Goal: Use online tool/utility: Utilize a website feature to perform a specific function

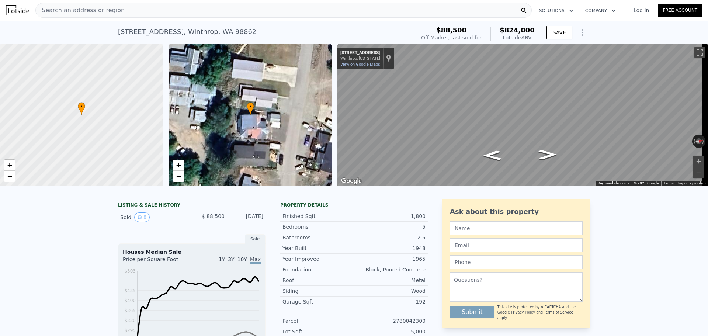
click at [122, 10] on div "Search an address or region" at bounding box center [283, 10] width 496 height 15
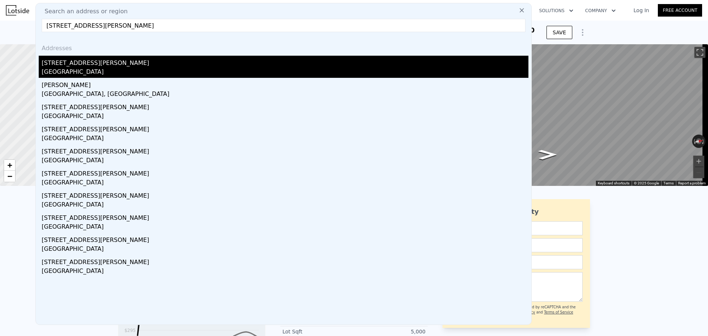
type input "[STREET_ADDRESS][PERSON_NAME]"
click at [104, 70] on div "[GEOGRAPHIC_DATA]" at bounding box center [285, 72] width 486 height 10
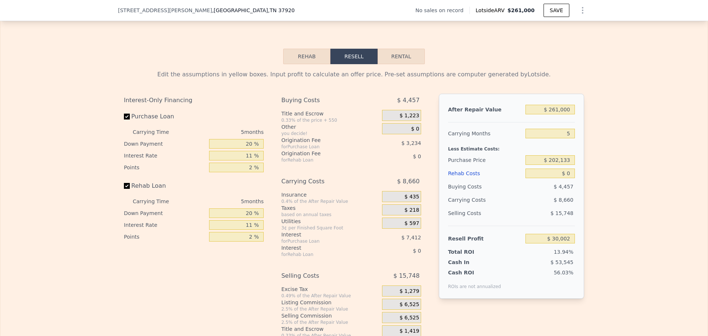
scroll to position [1029, 0]
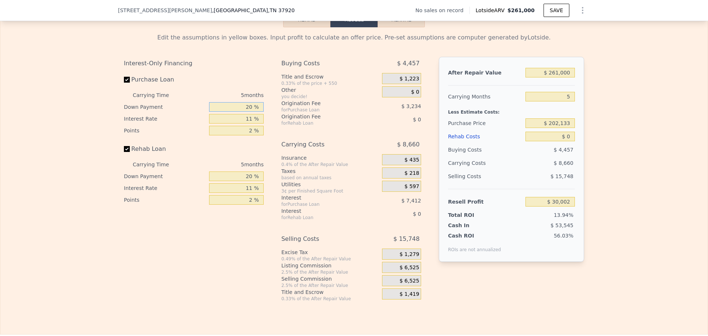
click at [247, 112] on input "20 %" at bounding box center [236, 107] width 55 height 10
type input "10 %"
type input "$ 28,668"
type input "10 %"
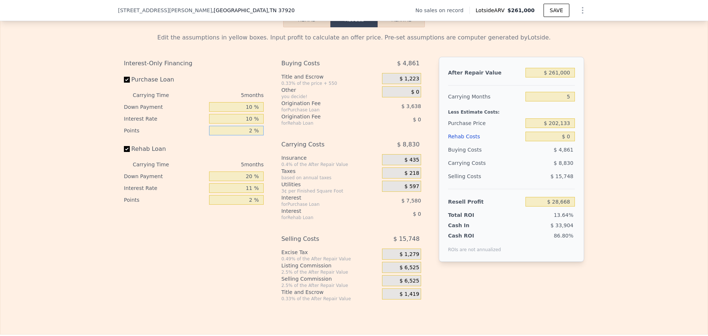
type input "$ 29,428"
type input "1 %"
type input "$ 31,247"
type input "1 %"
type input "10 %"
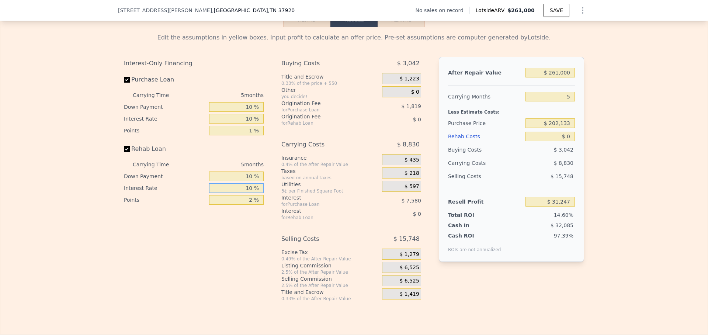
type input "10 %"
type input "1 %"
click at [406, 271] on span "$ 6,525" at bounding box center [409, 267] width 20 height 7
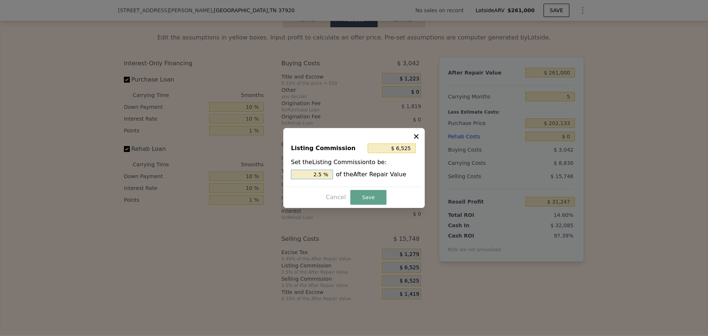
drag, startPoint x: 319, startPoint y: 173, endPoint x: 325, endPoint y: 173, distance: 6.3
click at [325, 173] on input "2.5 %" at bounding box center [312, 175] width 42 height 10
type input "$ 5,220"
type input "2 %"
click at [367, 199] on button "Save" at bounding box center [368, 197] width 36 height 15
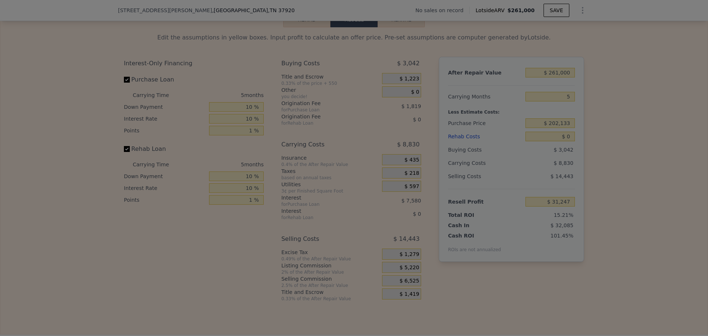
type input "$ 32,552"
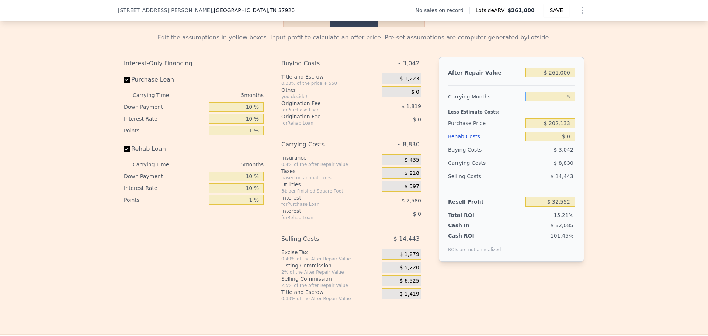
drag, startPoint x: 568, startPoint y: 106, endPoint x: 555, endPoint y: 108, distance: 13.4
click at [555, 101] on input "5" at bounding box center [549, 97] width 49 height 10
type input "4"
type input "$ 34,318"
drag, startPoint x: 562, startPoint y: 107, endPoint x: 556, endPoint y: 107, distance: 5.9
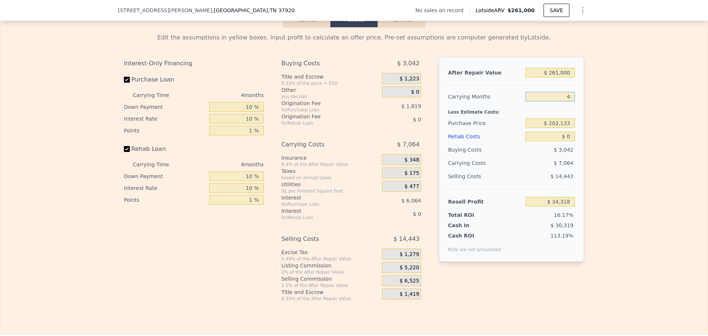
click at [556, 101] on input "4" at bounding box center [549, 97] width 49 height 10
type input "5"
type input "$ 32,552"
click at [557, 128] on input "$ 202,133" at bounding box center [549, 123] width 49 height 10
click at [558, 128] on input "$ 202,133" at bounding box center [549, 123] width 49 height 10
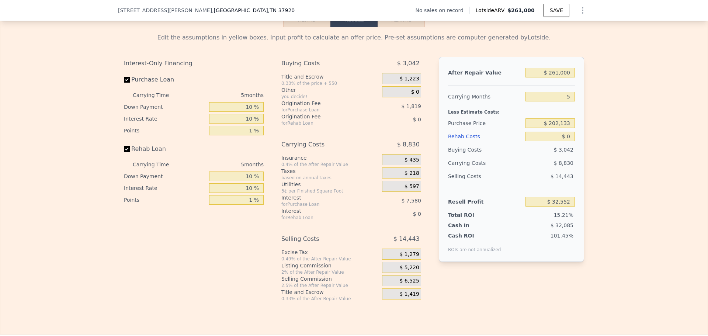
click at [647, 140] on div "Edit the assumptions in yellow boxes. Input profit to calculate an offer price.…" at bounding box center [353, 164] width 707 height 274
click at [608, 127] on div "Edit the assumptions in yellow boxes. Input profit to calculate an offer price.…" at bounding box center [353, 164] width 707 height 274
click at [560, 128] on input "$ 202,133" at bounding box center [549, 123] width 49 height 10
type input "$ 135,000"
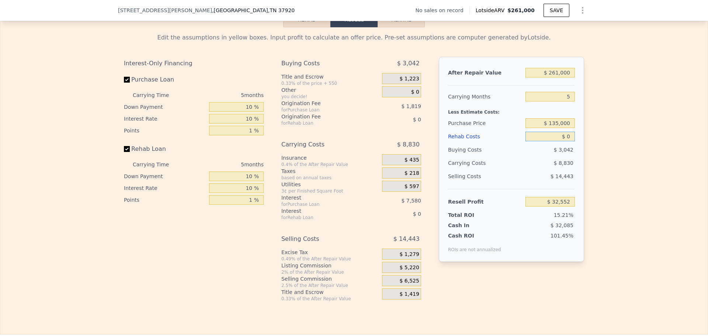
click at [569, 141] on input "$ 0" at bounding box center [549, 137] width 49 height 10
type input "$ 103,027"
drag, startPoint x: 569, startPoint y: 146, endPoint x: 561, endPoint y: 146, distance: 8.5
click at [561, 141] on input "$ 0" at bounding box center [549, 137] width 49 height 10
type input "$ 30"
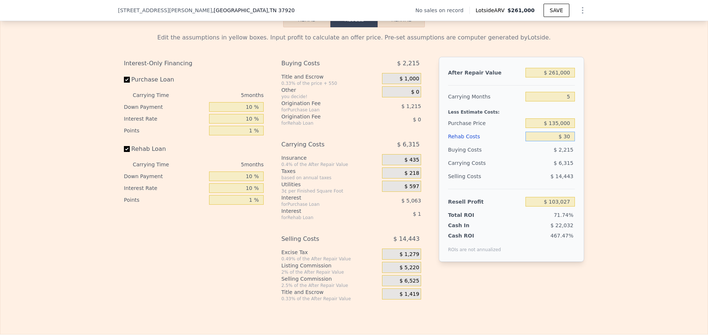
type input "$ 102,997"
type input "$ 30,000"
type input "$ 71,632"
type input "$ 30,000"
click at [646, 131] on div "Edit the assumptions in yellow boxes. Input profit to calculate an offer price.…" at bounding box center [353, 164] width 707 height 274
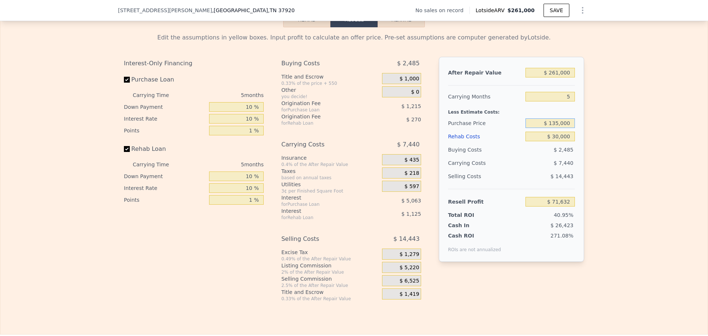
click at [554, 128] on input "$ 135,000" at bounding box center [549, 123] width 49 height 10
type input "$ 185,000"
click at [644, 135] on div "Edit the assumptions in yellow boxes. Input profit to calculate an offer price.…" at bounding box center [353, 164] width 707 height 274
type input "$ 19,141"
click at [556, 128] on input "$ 185,000" at bounding box center [549, 123] width 49 height 10
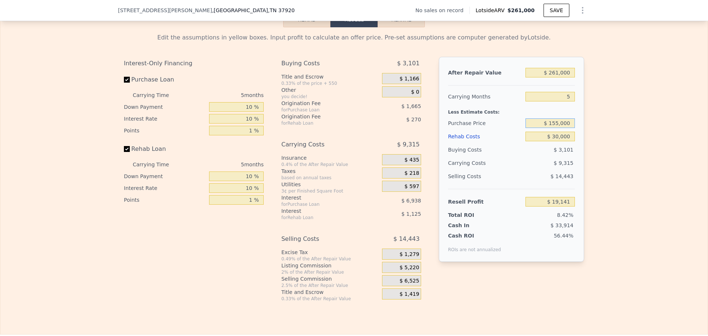
type input "$ 155,000"
click at [602, 156] on div "Edit the assumptions in yellow boxes. Input profit to calculate an offer price.…" at bounding box center [353, 164] width 707 height 274
type input "$ 50,636"
type input "$ 0"
type input "$ 30,002"
